Goal: Find specific page/section: Find specific page/section

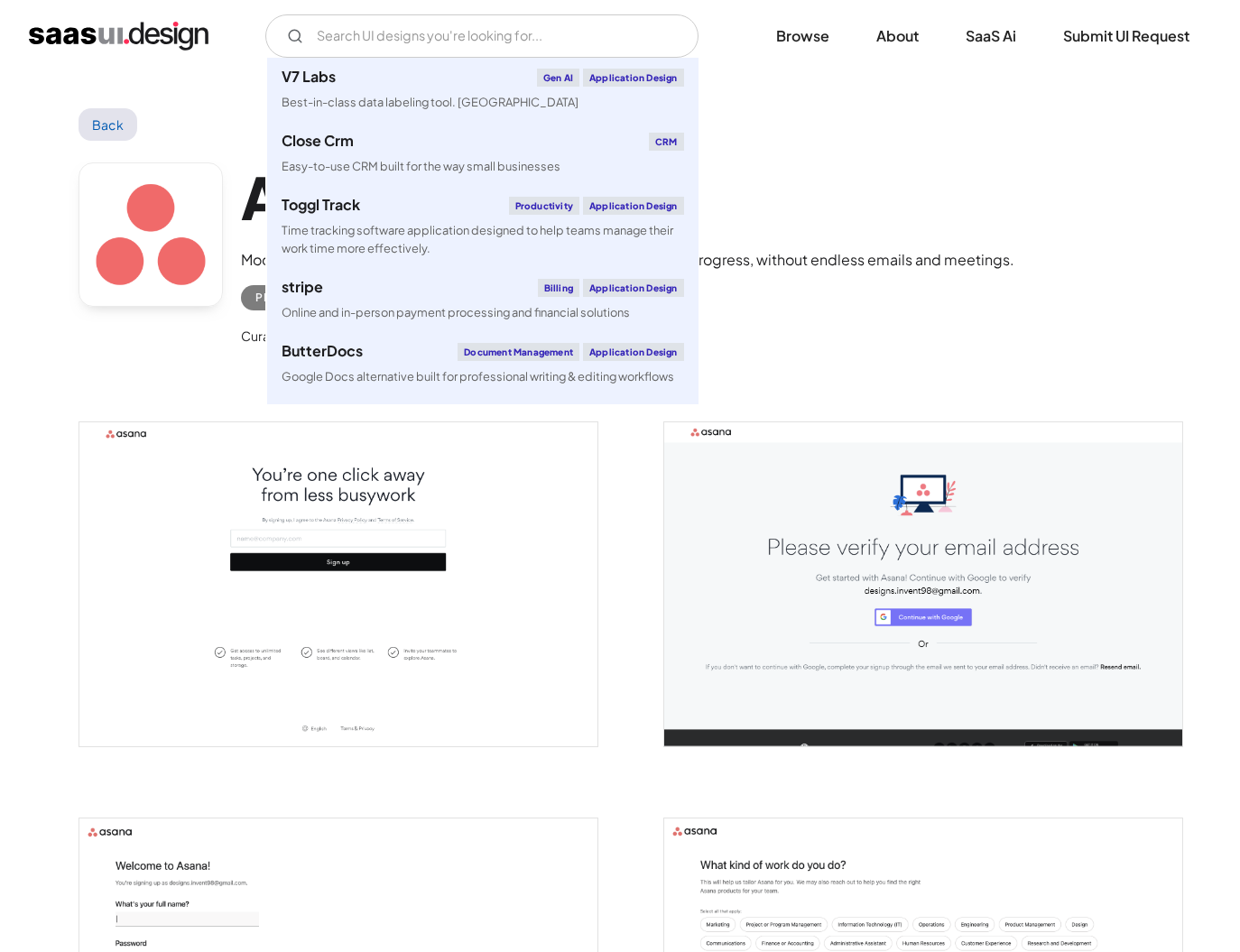
scroll to position [2683, 0]
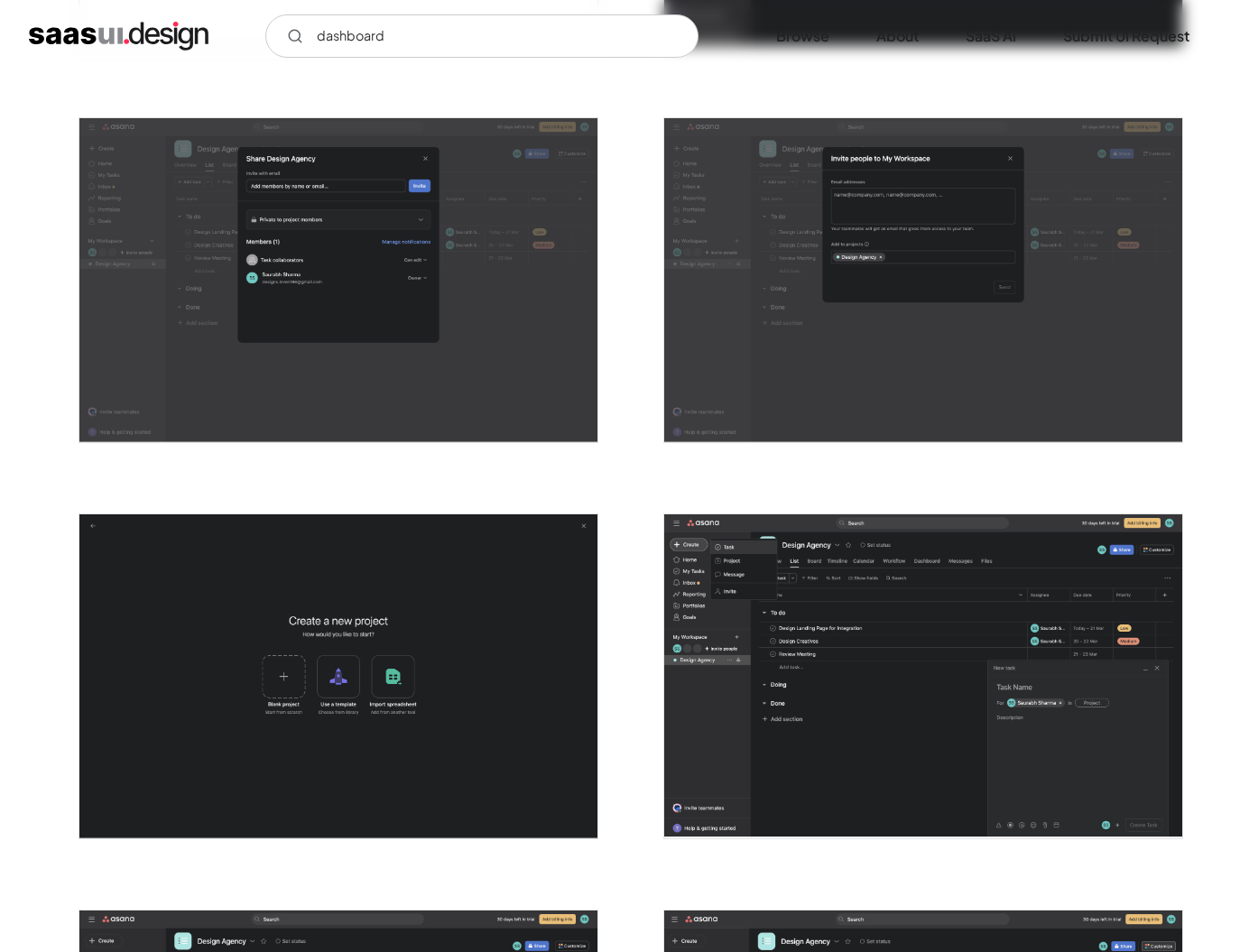
click at [429, 62] on div "dashboard Not found ! Thank you! Your submission has been received! Oops! Somet…" at bounding box center [620, 36] width 1240 height 72
click at [441, 45] on input "dashboard" at bounding box center [482, 36] width 433 height 43
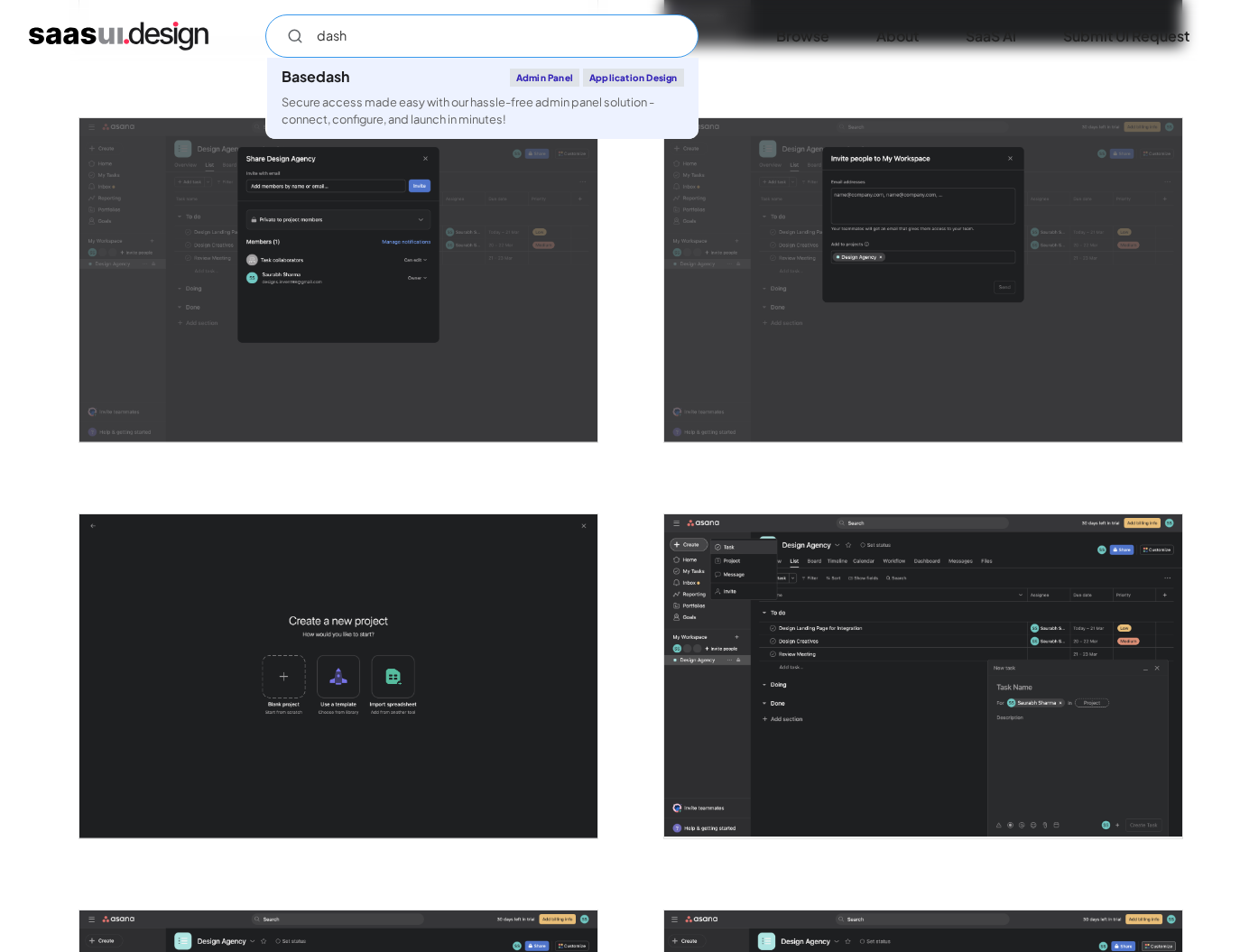
type input "dash"
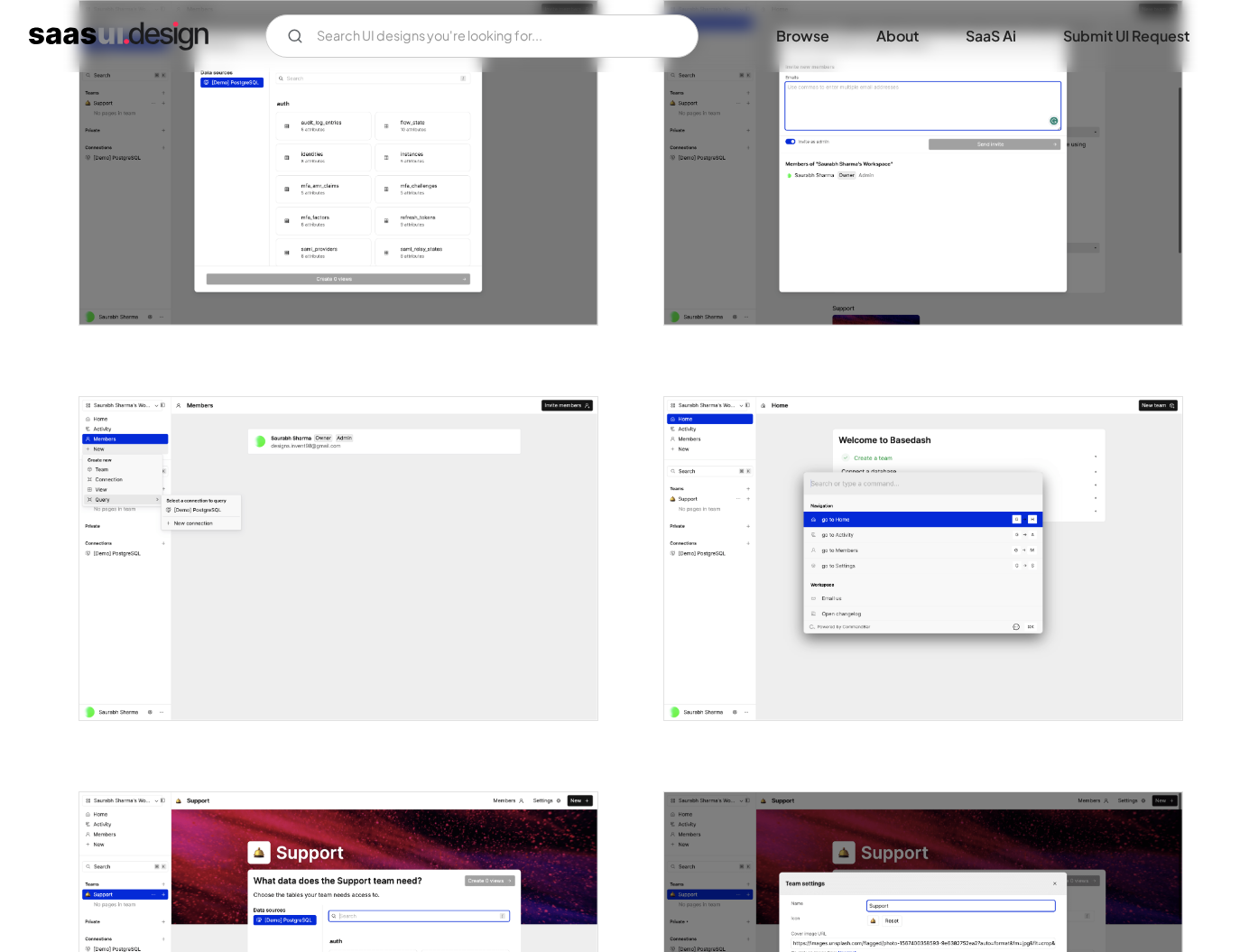
scroll to position [1670, 0]
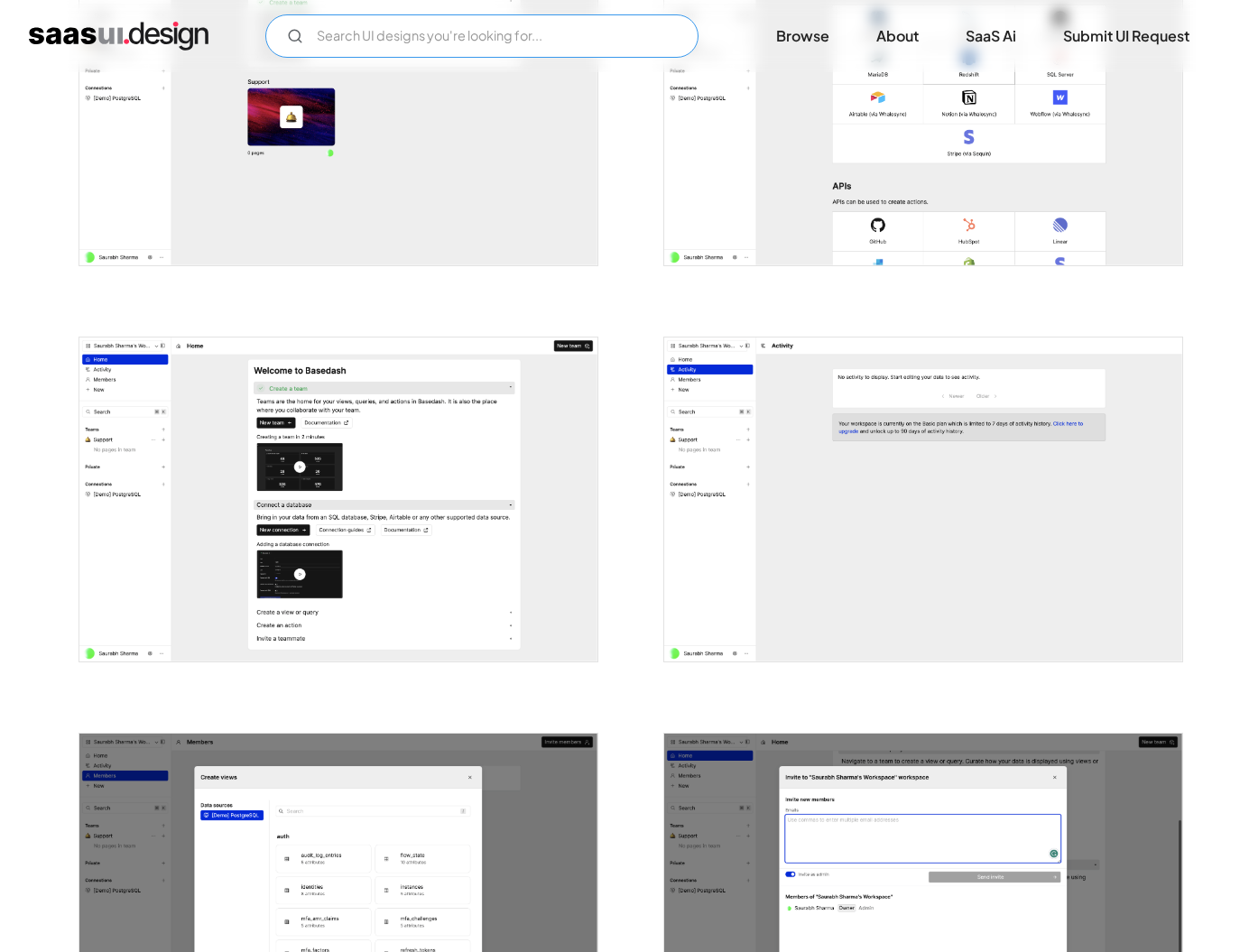
click at [358, 41] on input "Email Form" at bounding box center [482, 36] width 433 height 43
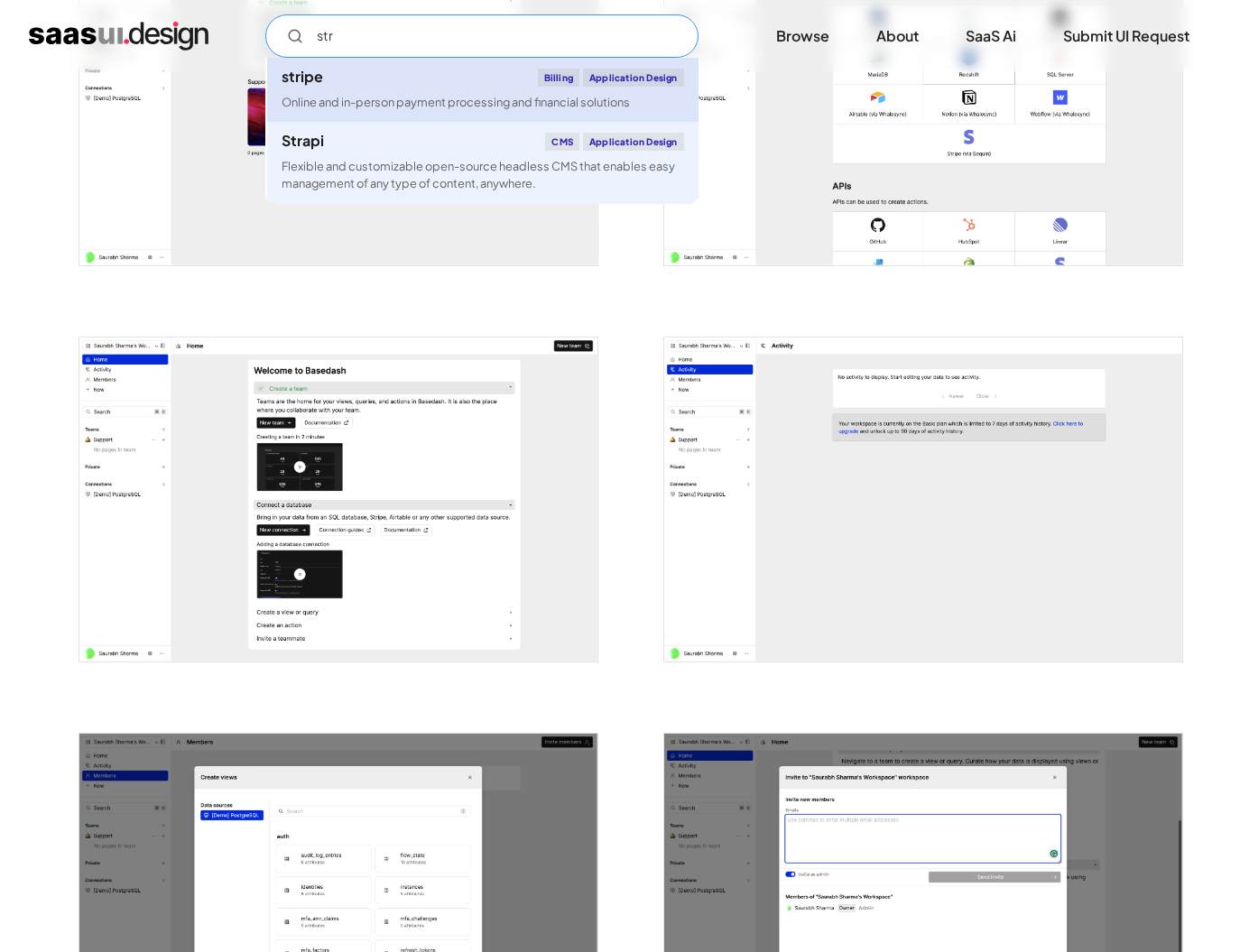
click at [375, 98] on div "Online and in-person payment processing and financial solutions" at bounding box center [456, 102] width 349 height 17
type input "str"
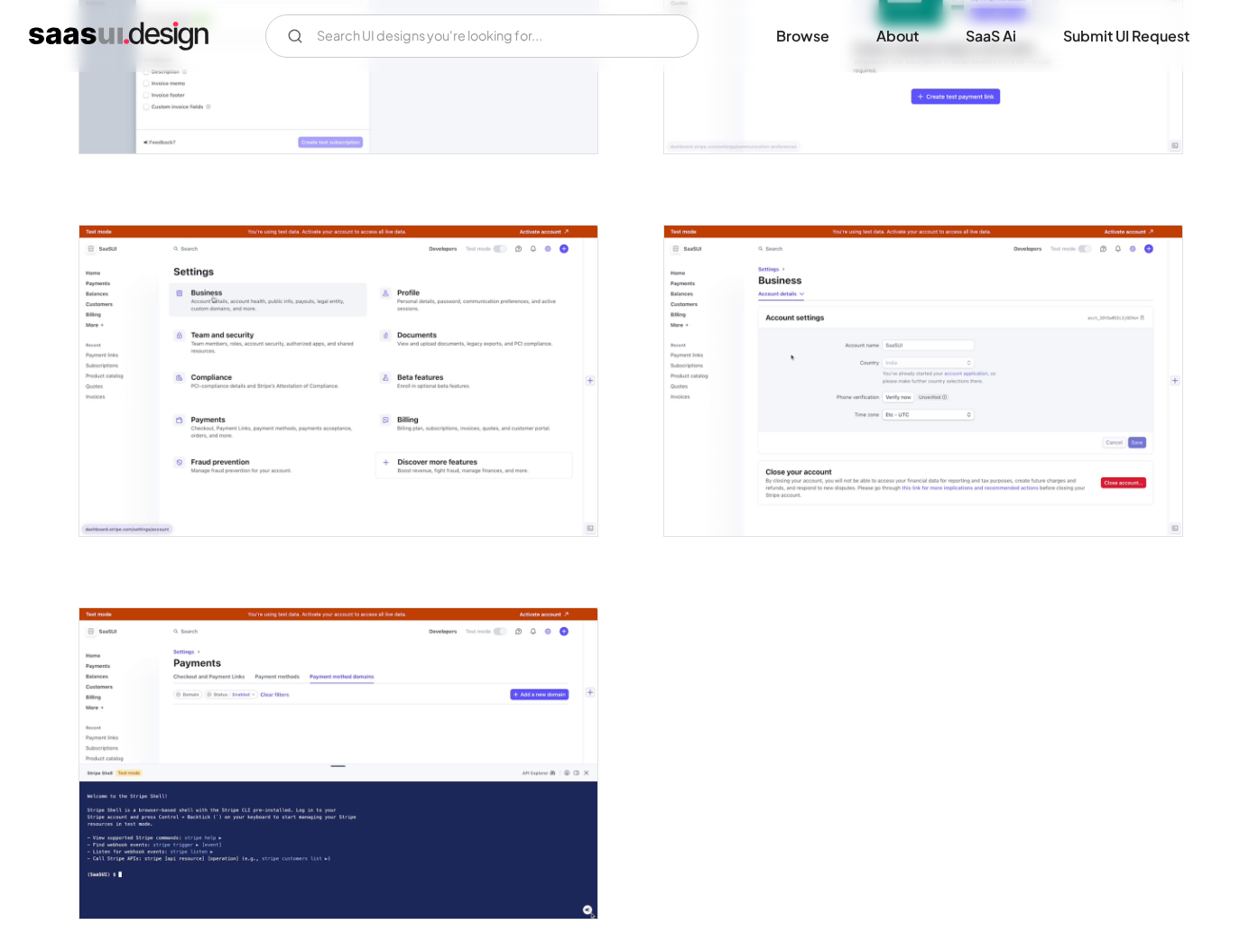
scroll to position [4316, 0]
